Goal: Transaction & Acquisition: Book appointment/travel/reservation

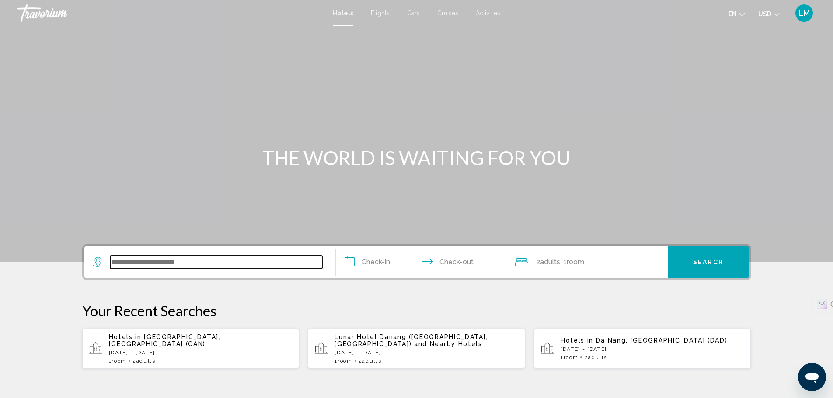
click at [216, 263] on input "Search widget" at bounding box center [216, 262] width 212 height 13
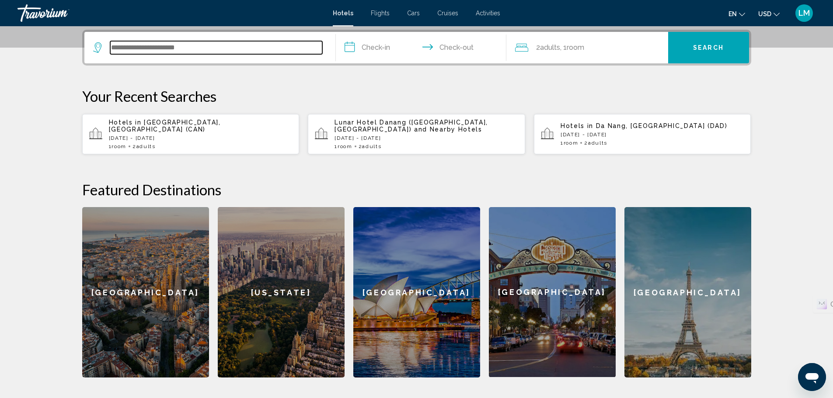
scroll to position [216, 0]
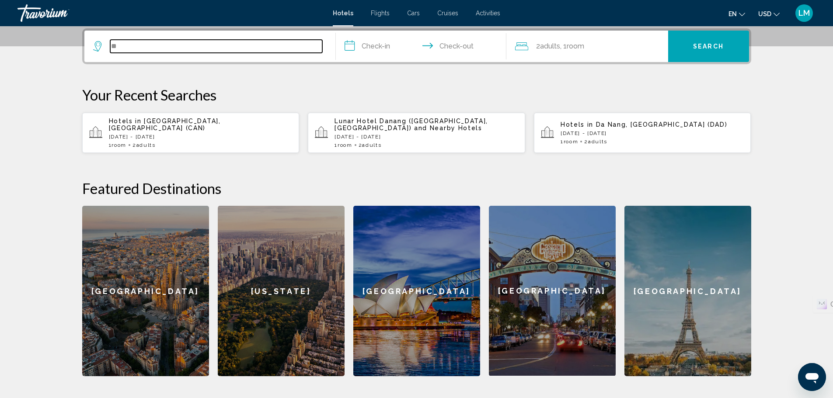
type input "*"
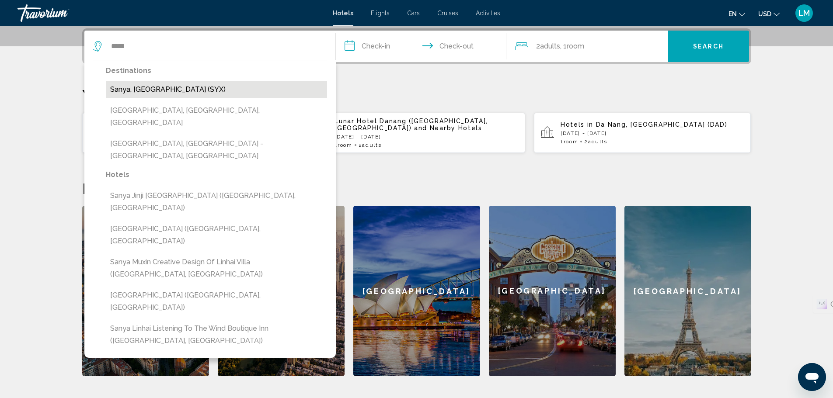
click at [187, 85] on button "Sanya, [GEOGRAPHIC_DATA] (SYX)" at bounding box center [216, 89] width 221 height 17
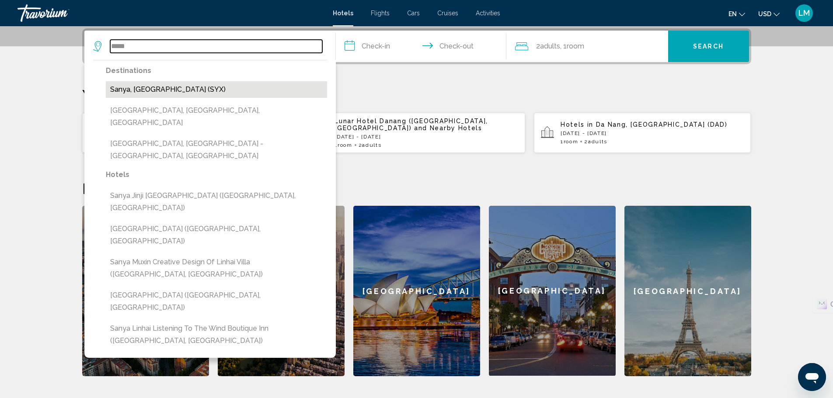
type input "**********"
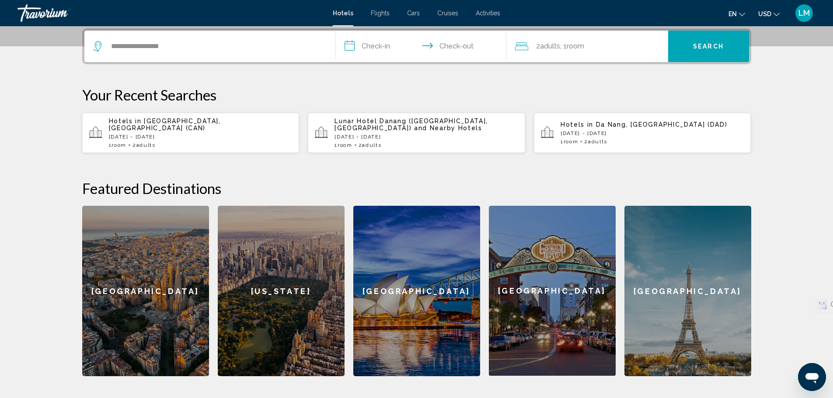
click at [384, 48] on input "**********" at bounding box center [423, 48] width 174 height 34
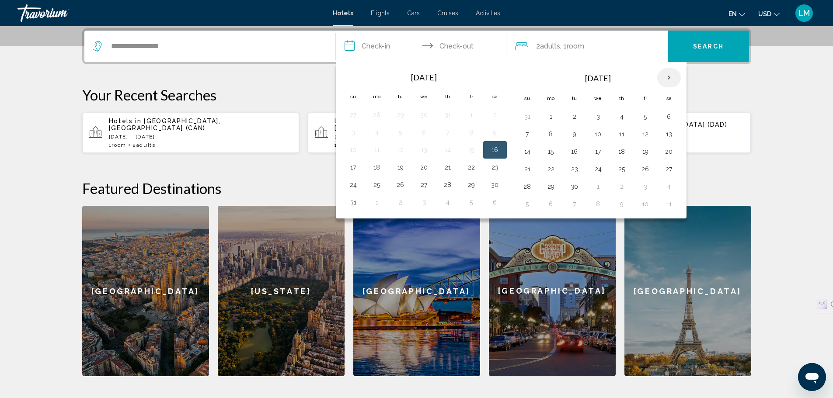
click at [674, 78] on th "Next month" at bounding box center [669, 77] width 24 height 19
click at [525, 185] on button "23" at bounding box center [527, 187] width 14 height 12
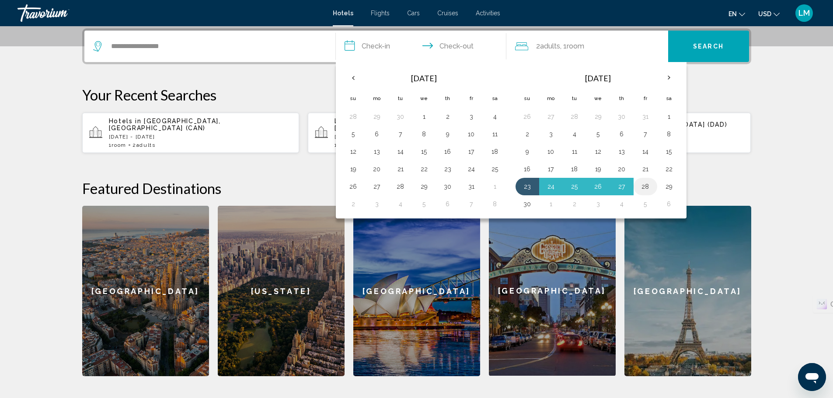
click at [648, 187] on button "28" at bounding box center [645, 187] width 14 height 12
type input "**********"
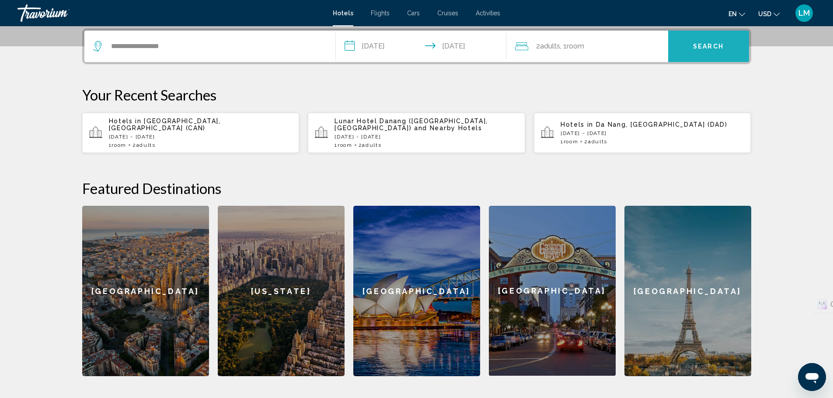
click at [706, 53] on button "Search" at bounding box center [708, 46] width 81 height 31
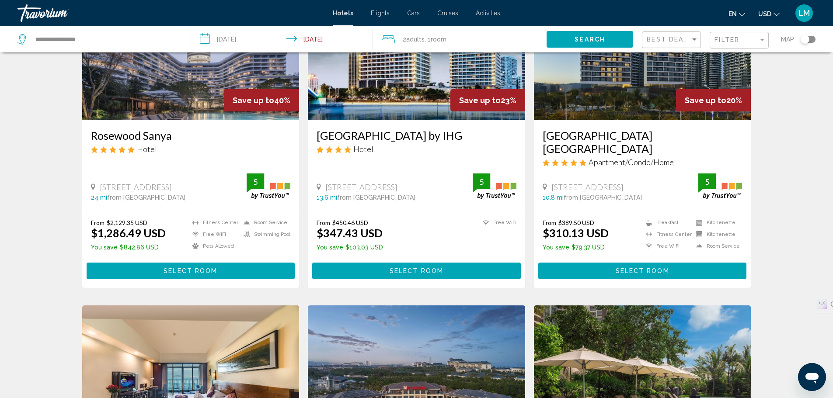
scroll to position [87, 0]
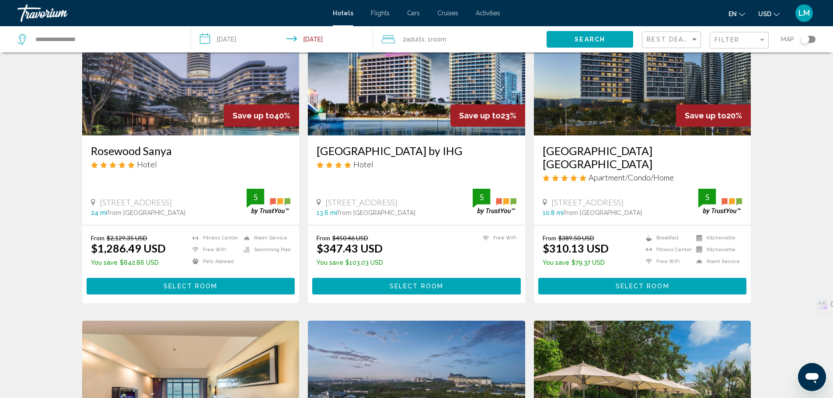
click at [640, 120] on img "Main content" at bounding box center [642, 66] width 217 height 140
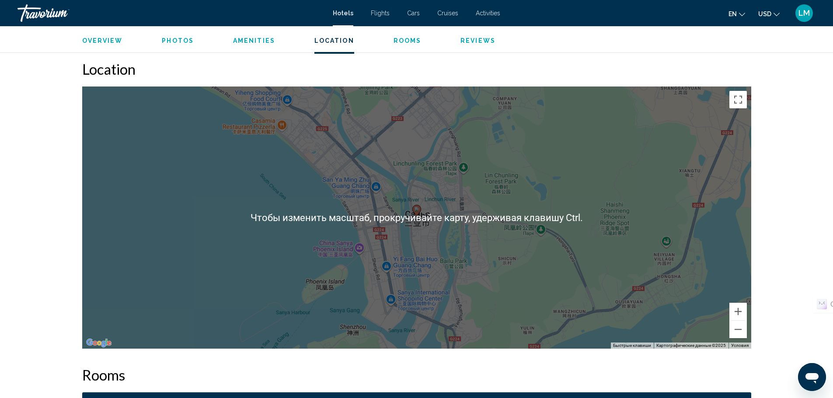
scroll to position [831, 0]
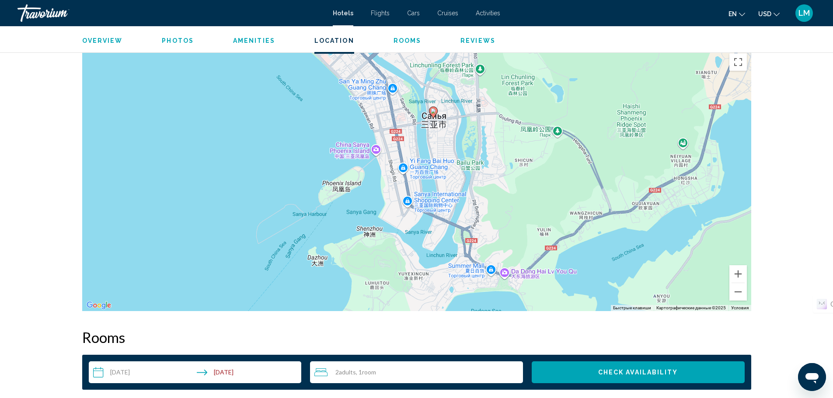
drag, startPoint x: 471, startPoint y: 248, endPoint x: 487, endPoint y: 187, distance: 63.9
click at [487, 187] on div "Чтобы активировать перетаскивание с помощью клавиатуры, нажмите Alt + Ввод. Пос…" at bounding box center [416, 180] width 669 height 262
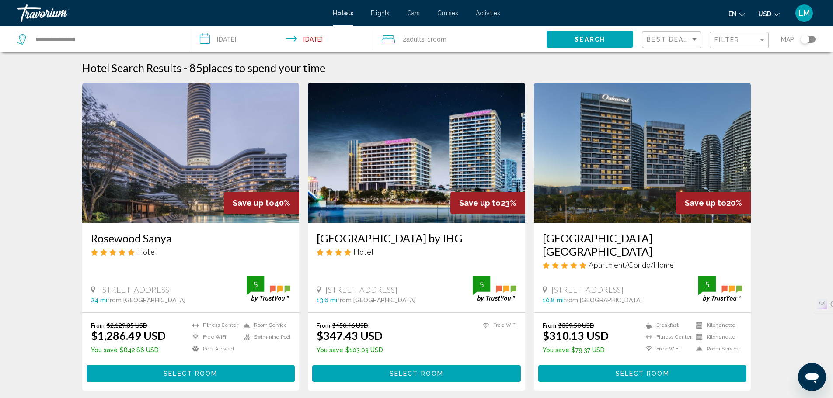
click at [415, 185] on img "Main content" at bounding box center [416, 153] width 217 height 140
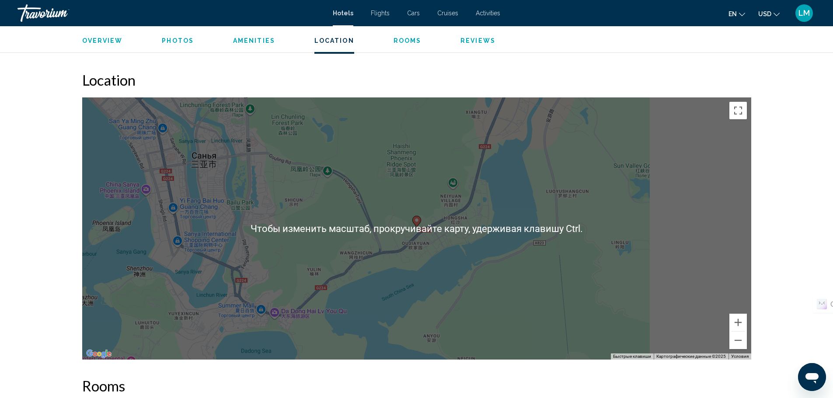
scroll to position [525, 0]
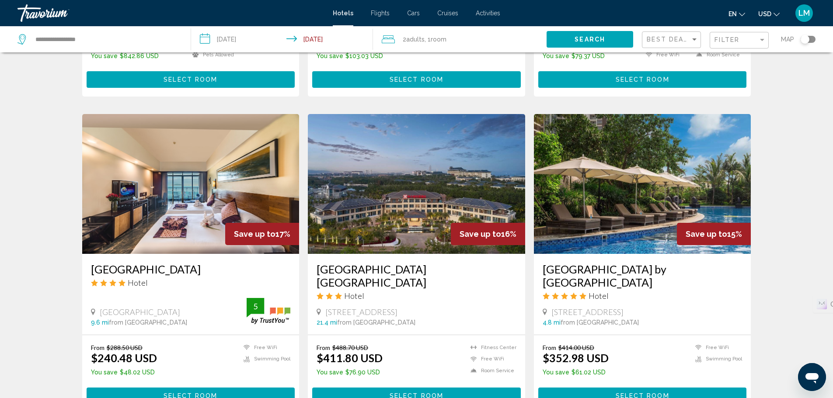
scroll to position [306, 0]
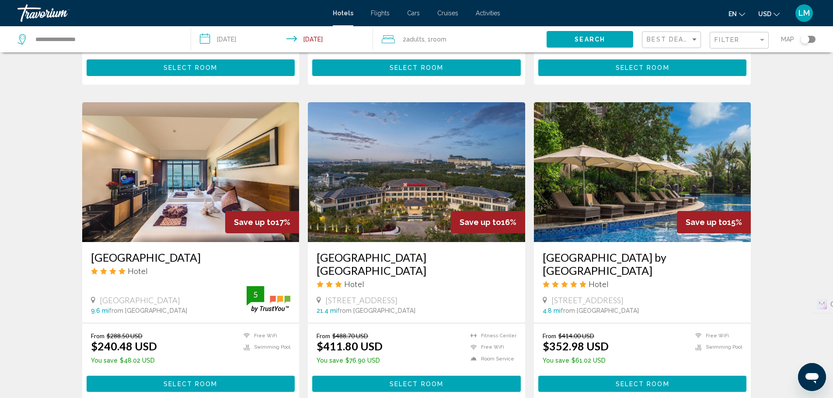
click at [648, 182] on img "Main content" at bounding box center [642, 172] width 217 height 140
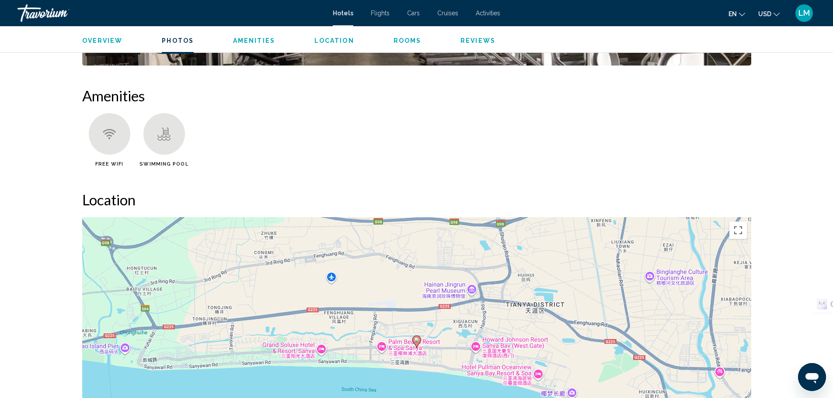
scroll to position [656, 0]
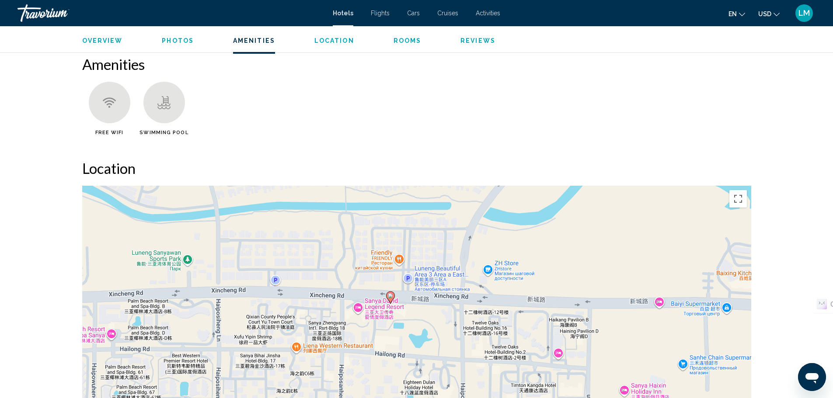
drag, startPoint x: 381, startPoint y: 326, endPoint x: 427, endPoint y: 272, distance: 71.3
click at [428, 266] on div "Чтобы активировать перетаскивание с помощью клавиатуры, нажмите Alt + Ввод. Пос…" at bounding box center [416, 317] width 669 height 262
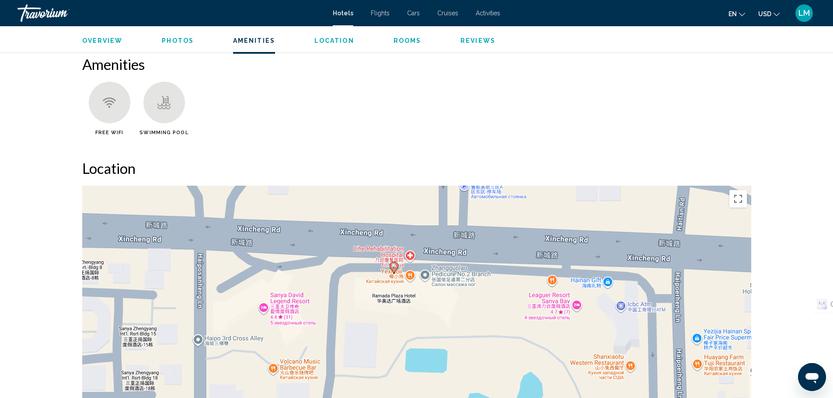
drag, startPoint x: 405, startPoint y: 289, endPoint x: 436, endPoint y: 306, distance: 35.0
click at [437, 309] on div "Чтобы активировать перетаскивание с помощью клавиатуры, нажмите Alt + Ввод. Пос…" at bounding box center [416, 317] width 669 height 262
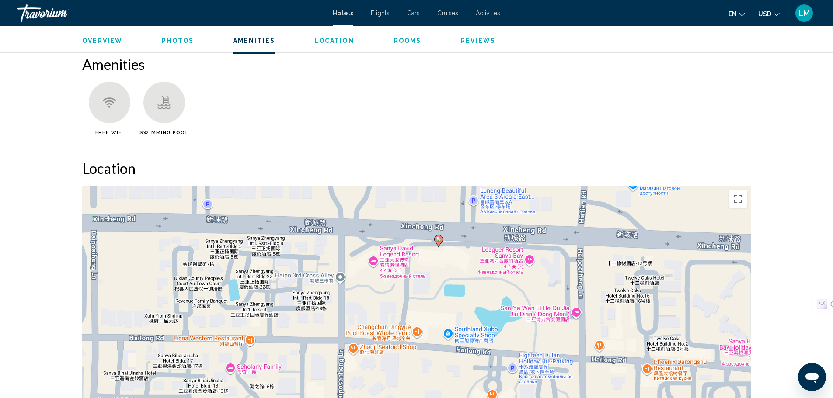
drag, startPoint x: 439, startPoint y: 300, endPoint x: 464, endPoint y: 262, distance: 45.2
click at [464, 262] on div "Чтобы активировать перетаскивание с помощью клавиатуры, нажмите Alt + Ввод. Пос…" at bounding box center [416, 317] width 669 height 262
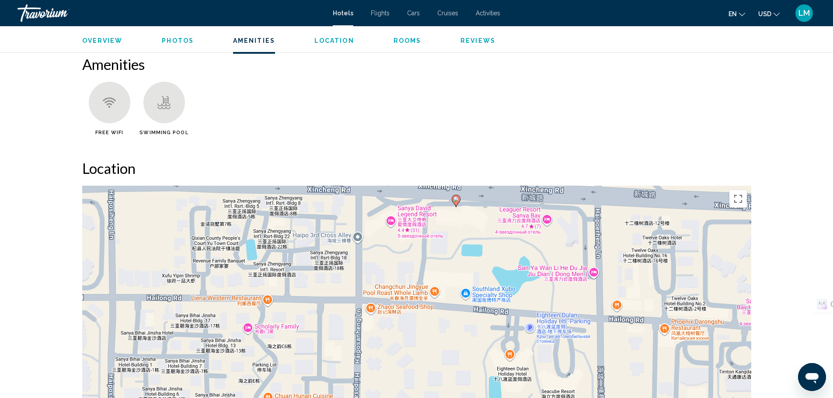
drag, startPoint x: 467, startPoint y: 289, endPoint x: 485, endPoint y: 248, distance: 44.3
click at [485, 248] on div "Чтобы активировать перетаскивание с помощью клавиатуры, нажмите Alt + Ввод. Пос…" at bounding box center [416, 317] width 669 height 262
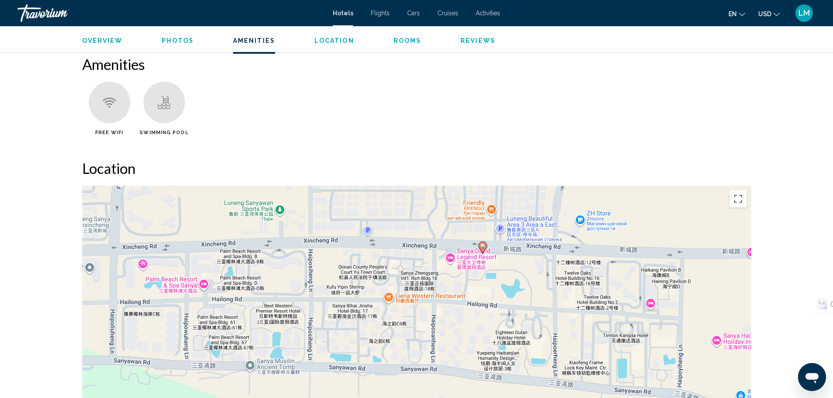
drag, startPoint x: 467, startPoint y: 327, endPoint x: 488, endPoint y: 335, distance: 22.2
click at [488, 335] on div "Чтобы активировать перетаскивание с помощью клавиатуры, нажмите Alt + Ввод. Пос…" at bounding box center [416, 317] width 669 height 262
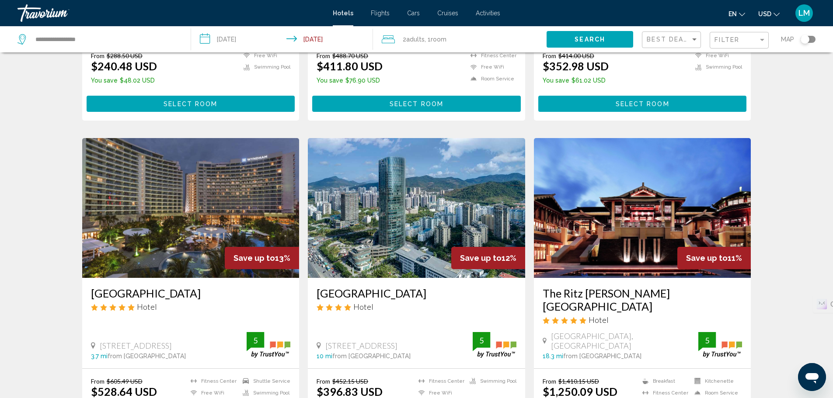
scroll to position [612, 0]
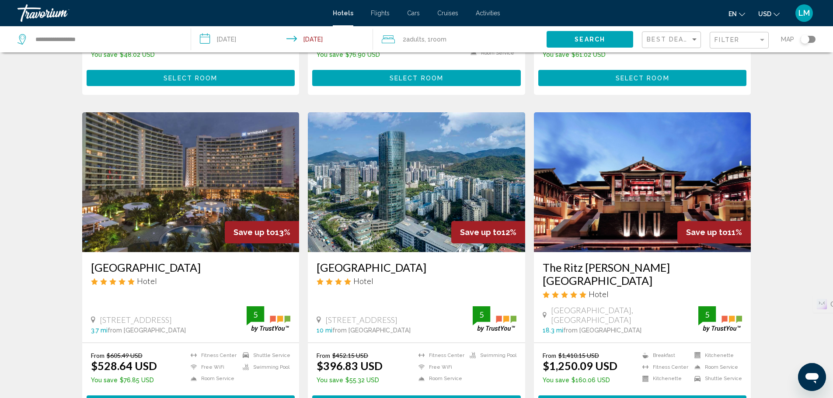
click at [400, 216] on img "Main content" at bounding box center [416, 182] width 217 height 140
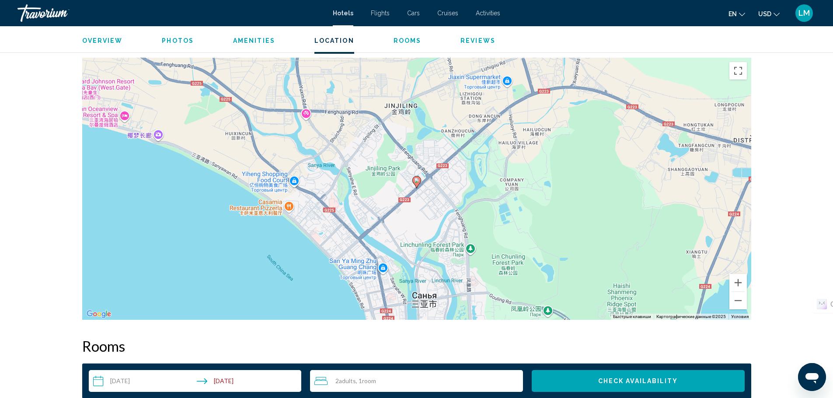
scroll to position [831, 0]
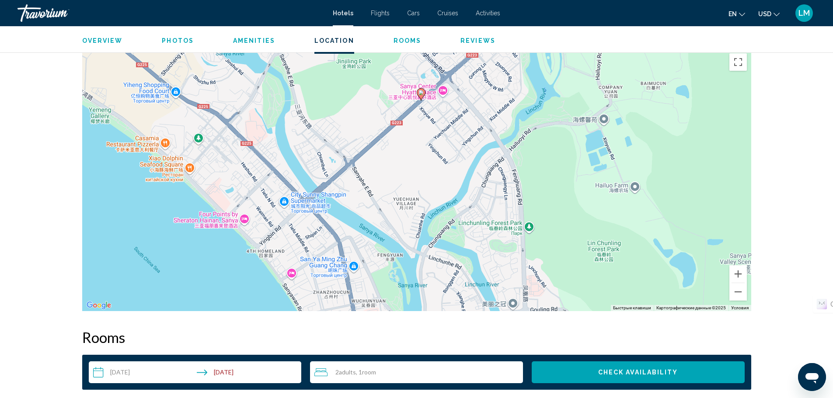
drag, startPoint x: 440, startPoint y: 244, endPoint x: 438, endPoint y: 182, distance: 62.1
click at [438, 182] on div "Чтобы активировать перетаскивание с помощью клавиатуры, нажмите Alt + Ввод. Пос…" at bounding box center [416, 180] width 669 height 262
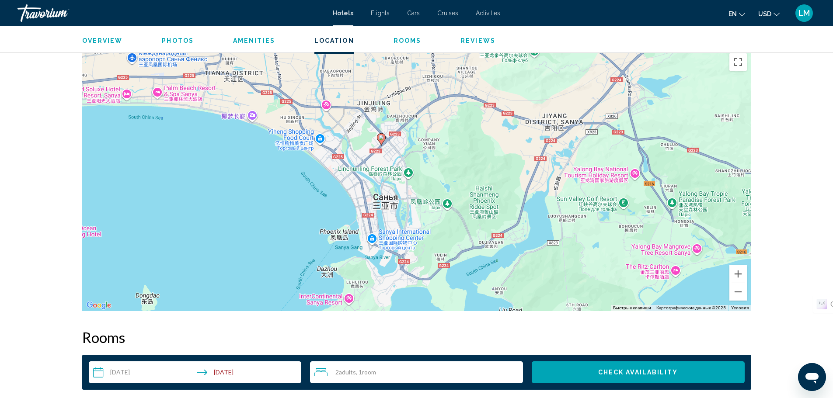
drag, startPoint x: 443, startPoint y: 225, endPoint x: 392, endPoint y: 194, distance: 59.6
click at [392, 194] on div "Чтобы активировать перетаскивание с помощью клавиатуры, нажмите Alt + Ввод. Пос…" at bounding box center [416, 180] width 669 height 262
drag, startPoint x: 618, startPoint y: 118, endPoint x: 610, endPoint y: 115, distance: 8.0
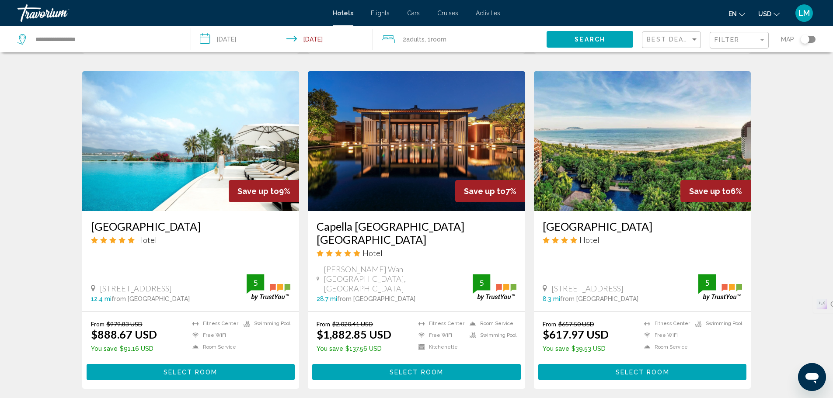
scroll to position [1006, 0]
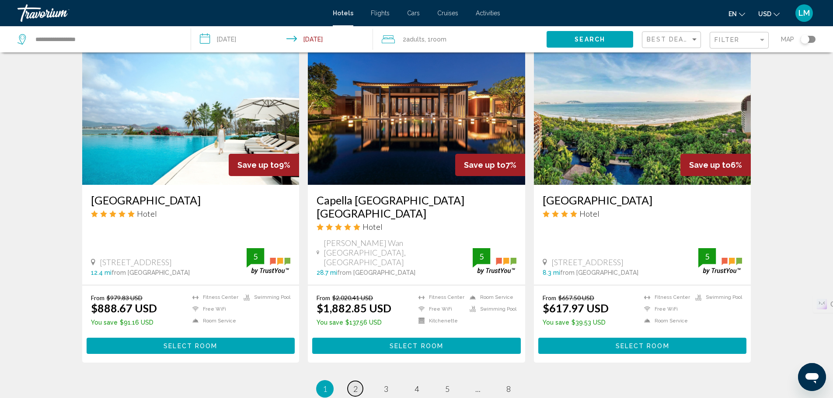
click at [352, 381] on link "page 2" at bounding box center [355, 388] width 15 height 15
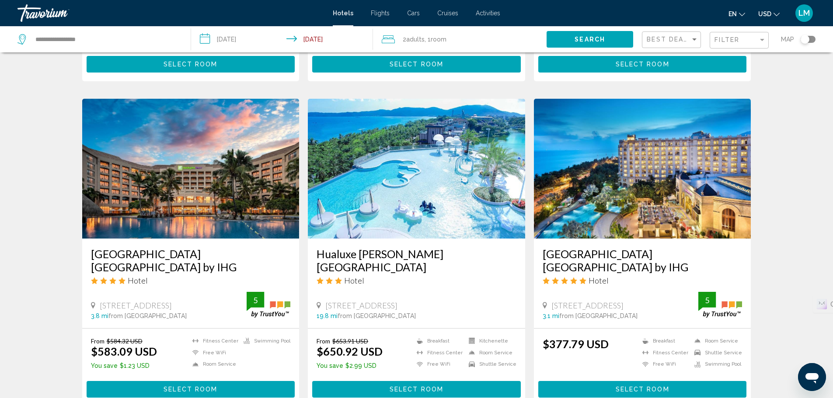
scroll to position [612, 0]
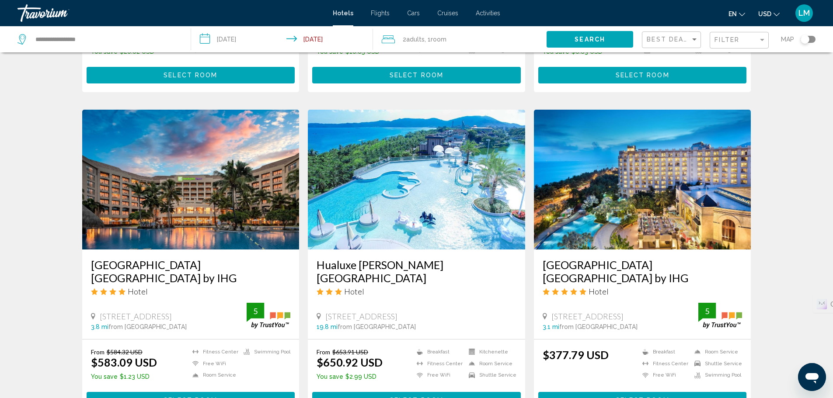
click at [634, 258] on h3 "[GEOGRAPHIC_DATA] [GEOGRAPHIC_DATA] by IHG" at bounding box center [643, 271] width 200 height 26
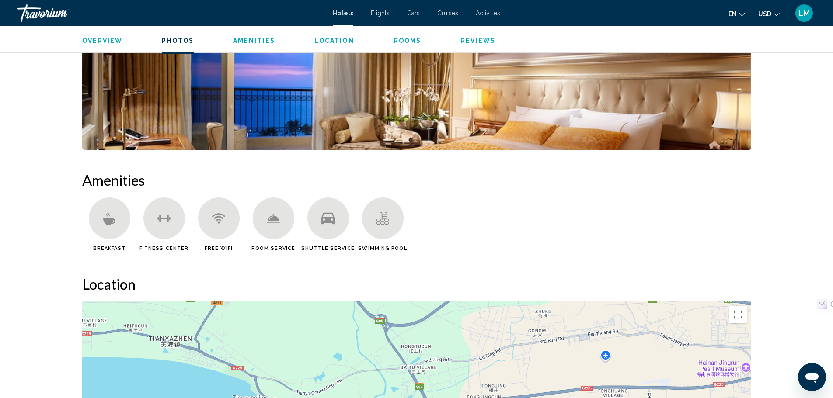
scroll to position [743, 0]
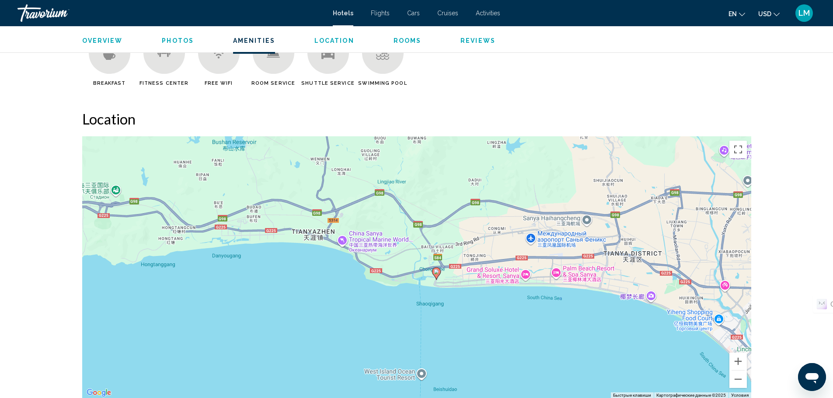
drag, startPoint x: 474, startPoint y: 198, endPoint x: 470, endPoint y: 200, distance: 4.5
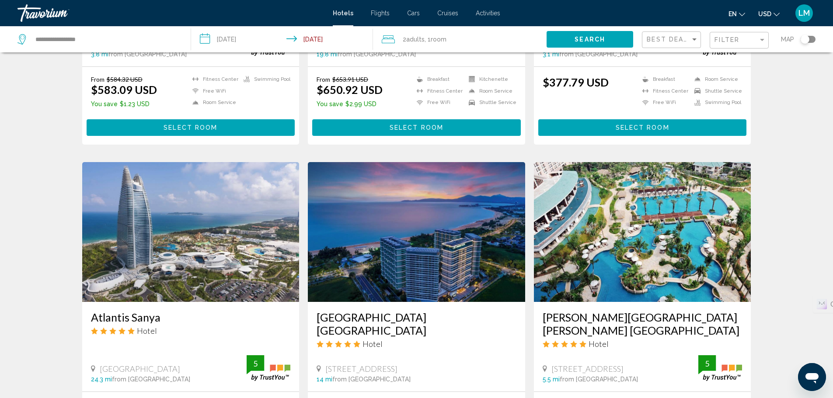
scroll to position [962, 0]
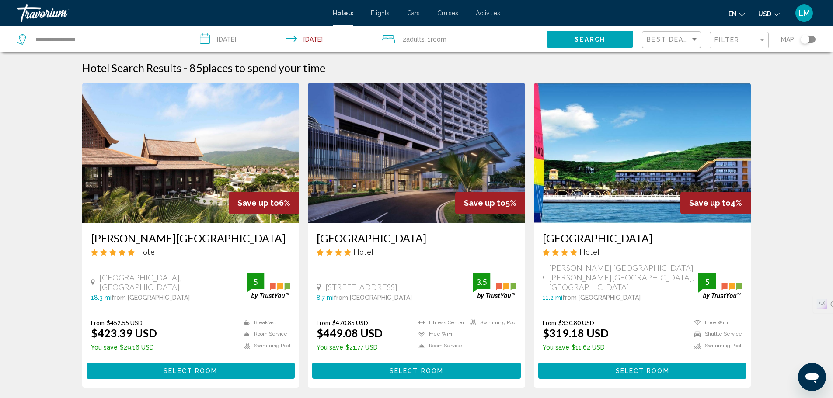
click at [201, 192] on img "Main content" at bounding box center [190, 153] width 217 height 140
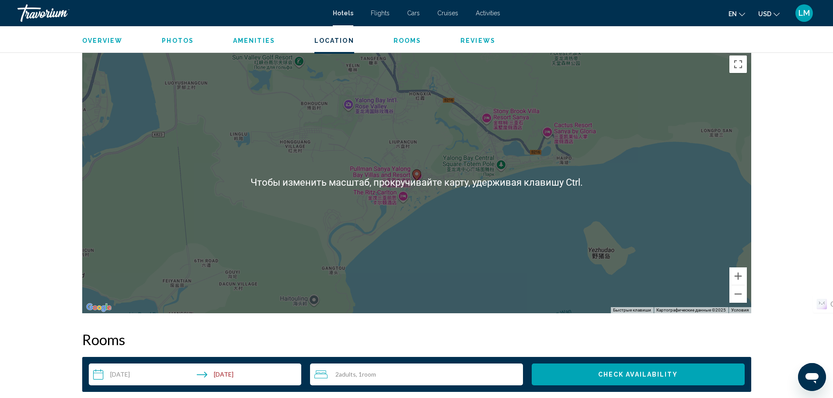
scroll to position [831, 0]
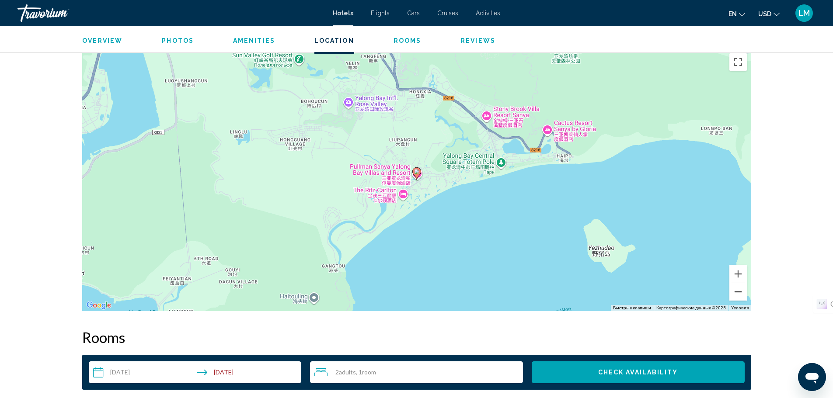
click at [736, 293] on button "Уменьшить" at bounding box center [737, 291] width 17 height 17
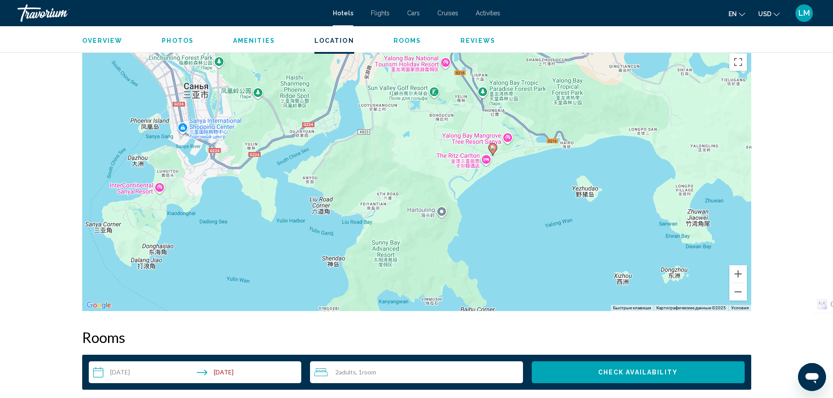
drag, startPoint x: 341, startPoint y: 248, endPoint x: 416, endPoint y: 223, distance: 79.0
click at [416, 223] on div "Чтобы активировать перетаскивание с помощью клавиатуры, нажмите Alt + Ввод. Пос…" at bounding box center [416, 180] width 669 height 262
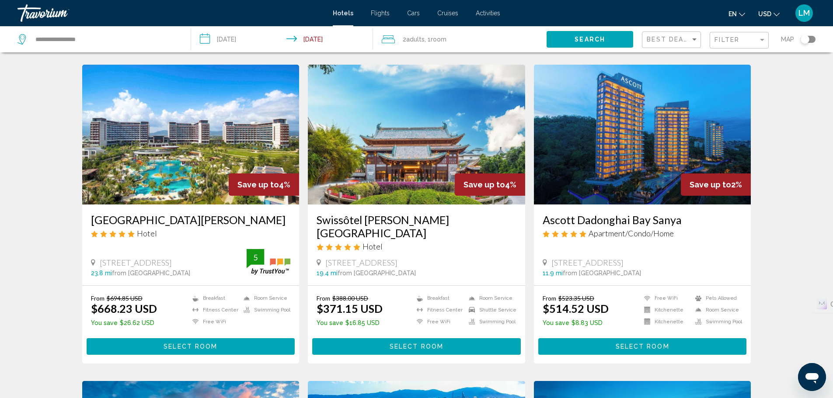
scroll to position [350, 0]
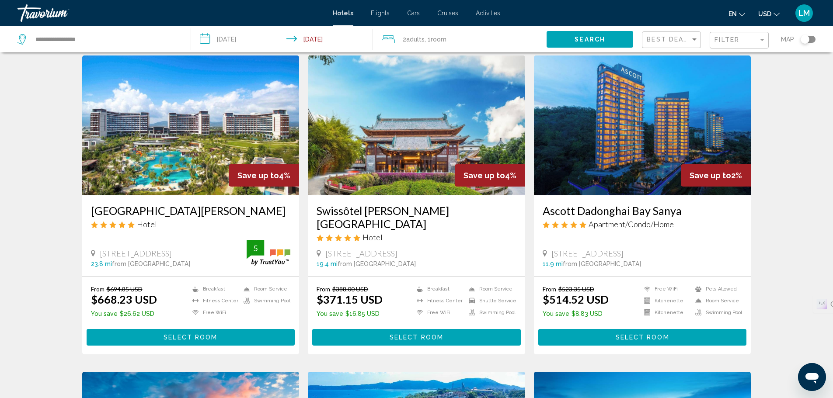
click at [419, 151] on img "Main content" at bounding box center [416, 126] width 217 height 140
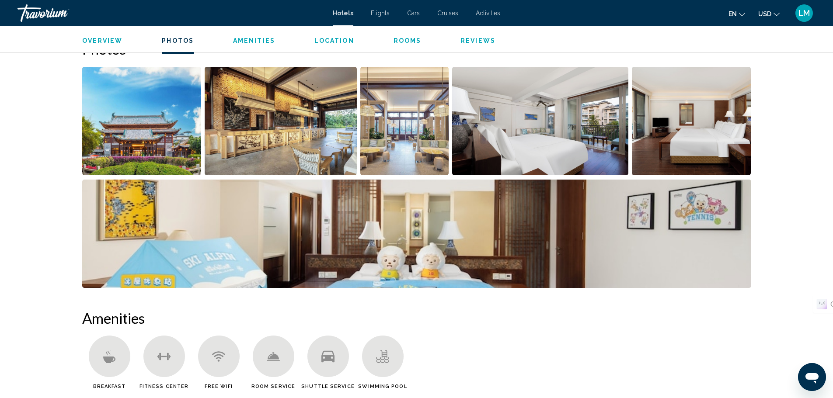
scroll to position [394, 0]
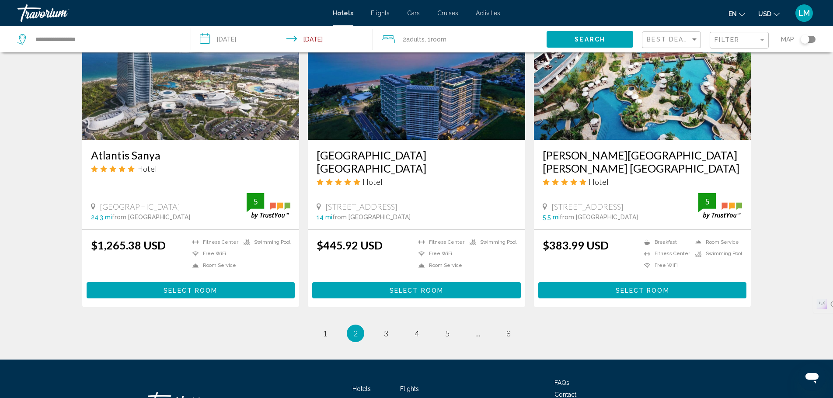
scroll to position [1050, 0]
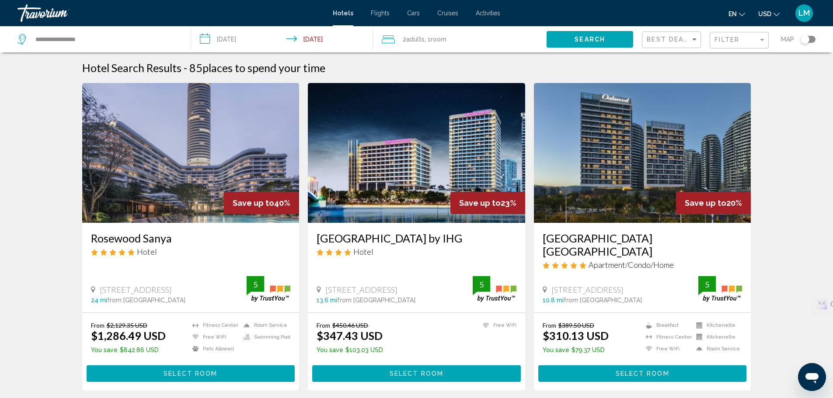
click at [422, 188] on img "Main content" at bounding box center [416, 153] width 217 height 140
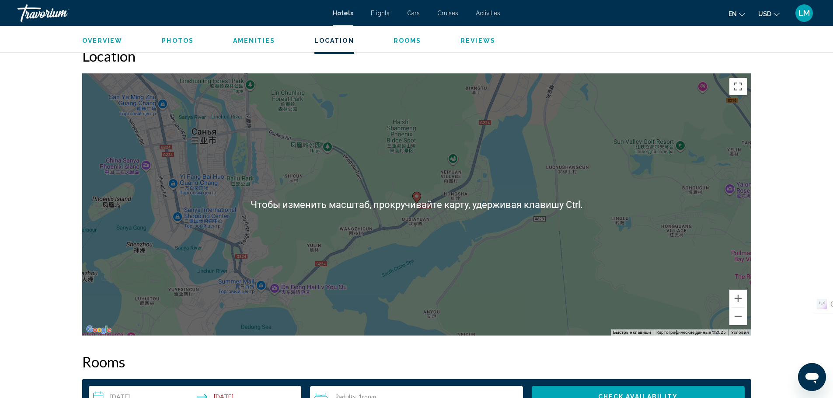
scroll to position [787, 0]
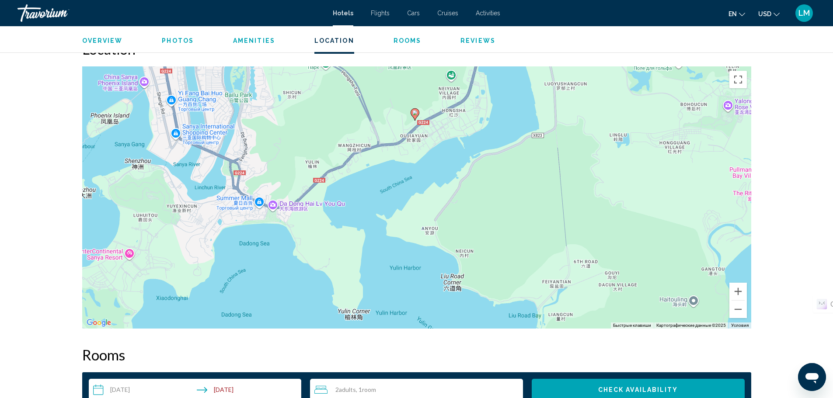
drag, startPoint x: 436, startPoint y: 255, endPoint x: 435, endPoint y: 178, distance: 77.0
click at [435, 178] on div "Чтобы активировать перетаскивание с помощью клавиатуры, нажмите Alt + Ввод. Пос…" at bounding box center [416, 197] width 669 height 262
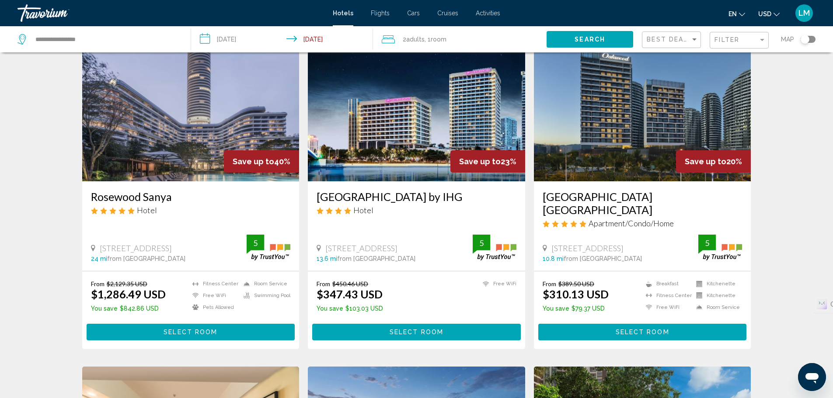
scroll to position [44, 0]
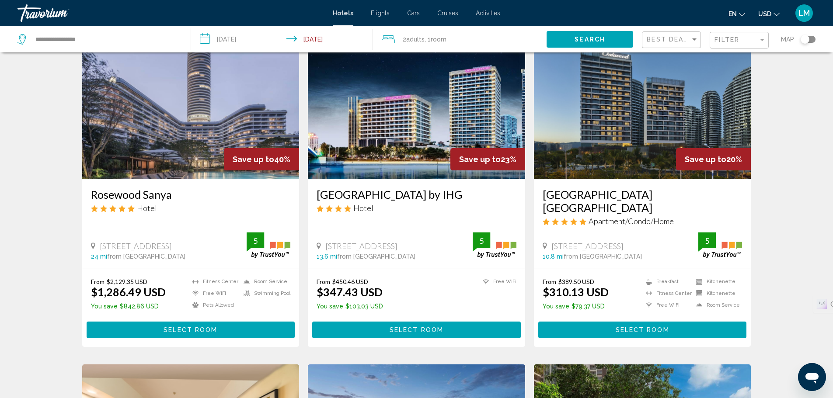
click at [623, 149] on img "Main content" at bounding box center [642, 109] width 217 height 140
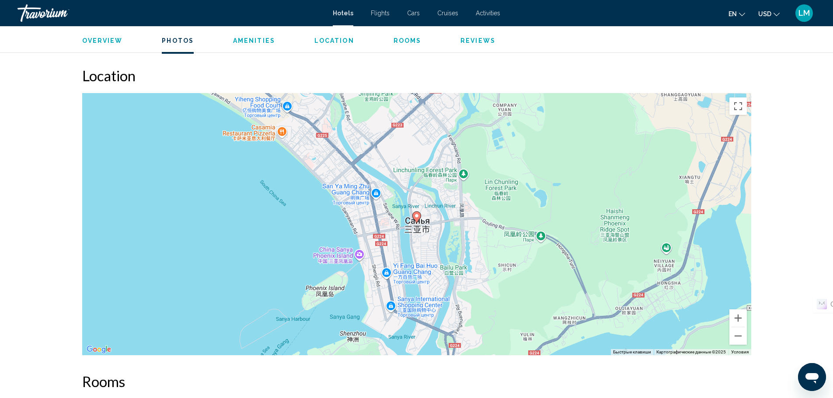
scroll to position [787, 0]
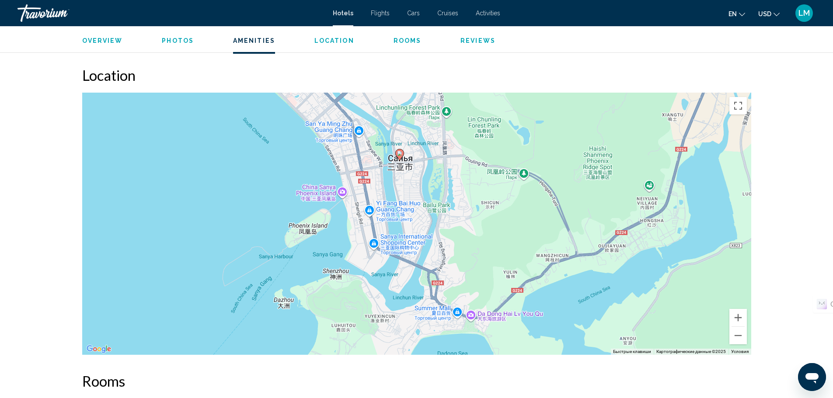
drag, startPoint x: 430, startPoint y: 272, endPoint x: 413, endPoint y: 210, distance: 64.0
click at [413, 210] on div "Чтобы активировать перетаскивание с помощью клавиатуры, нажмите Alt + Ввод. Пос…" at bounding box center [416, 224] width 669 height 262
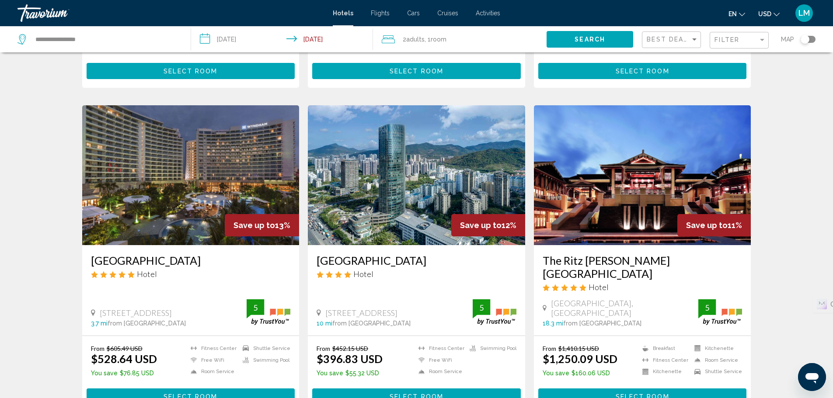
scroll to position [656, 0]
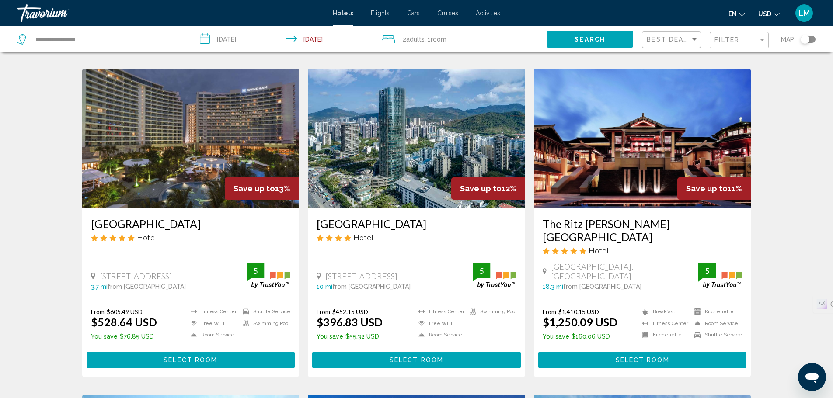
click at [412, 146] on img "Main content" at bounding box center [416, 139] width 217 height 140
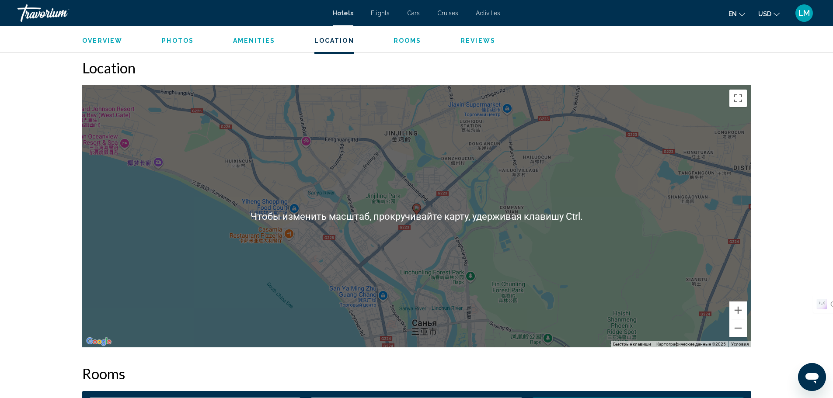
scroll to position [831, 0]
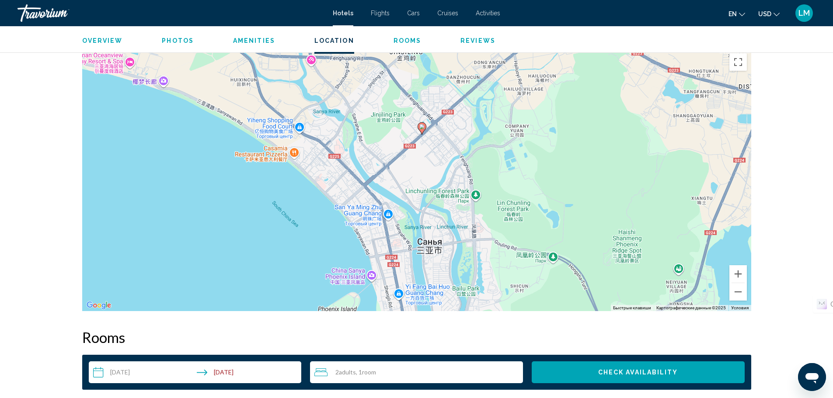
drag, startPoint x: 459, startPoint y: 227, endPoint x: 463, endPoint y: 189, distance: 37.8
click at [463, 189] on div "Чтобы активировать перетаскивание с помощью клавиатуры, нажмите Alt + Ввод. Пос…" at bounding box center [416, 180] width 669 height 262
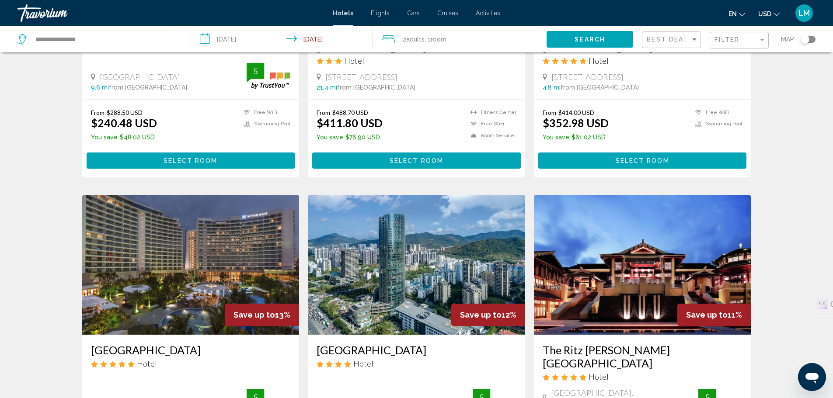
scroll to position [437, 0]
